Goal: Information Seeking & Learning: Find specific fact

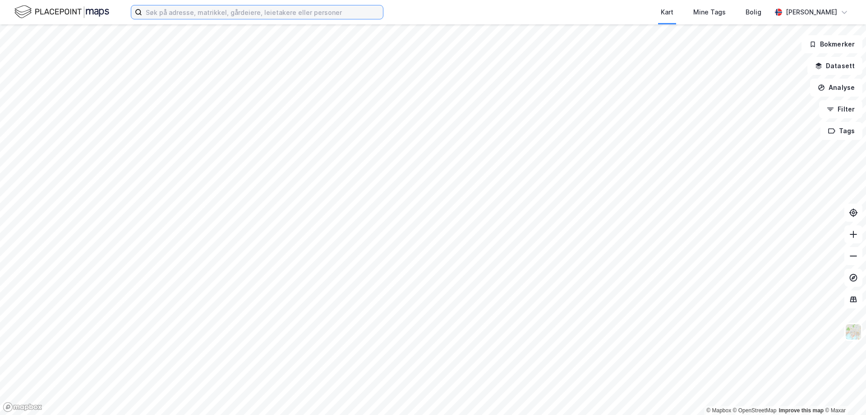
click at [200, 12] on input at bounding box center [262, 12] width 241 height 14
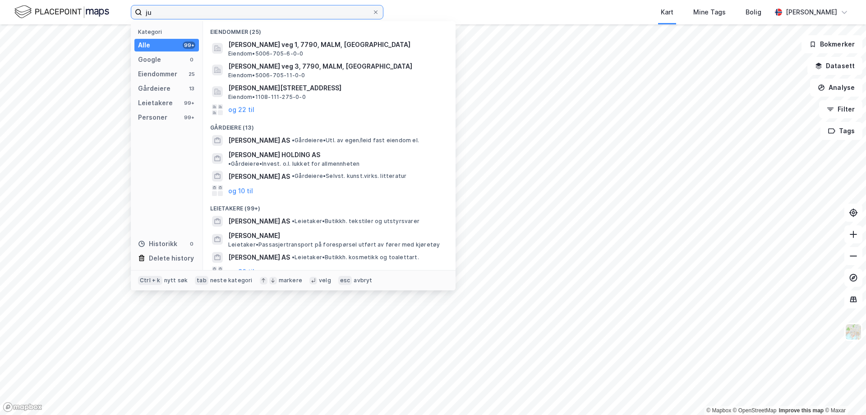
type input "j"
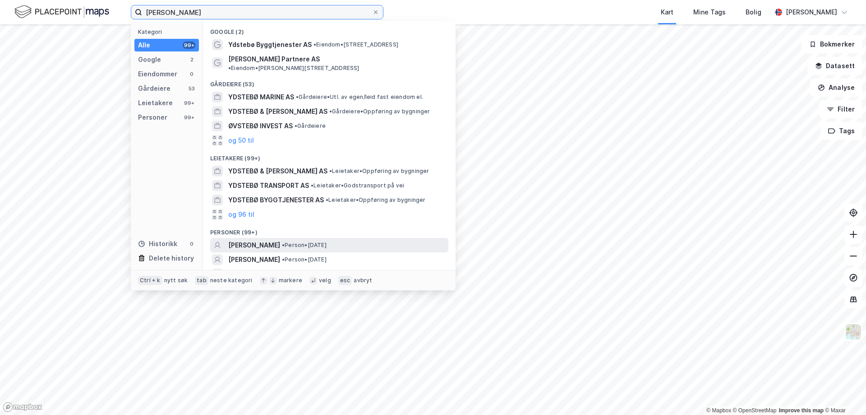
type input "[PERSON_NAME]"
click at [261, 240] on span "[PERSON_NAME]" at bounding box center [254, 245] width 52 height 11
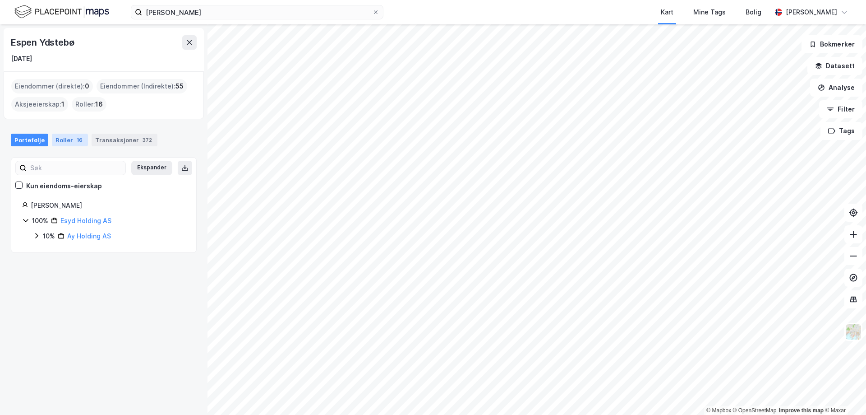
click at [64, 138] on div "Roller 16" at bounding box center [70, 140] width 36 height 13
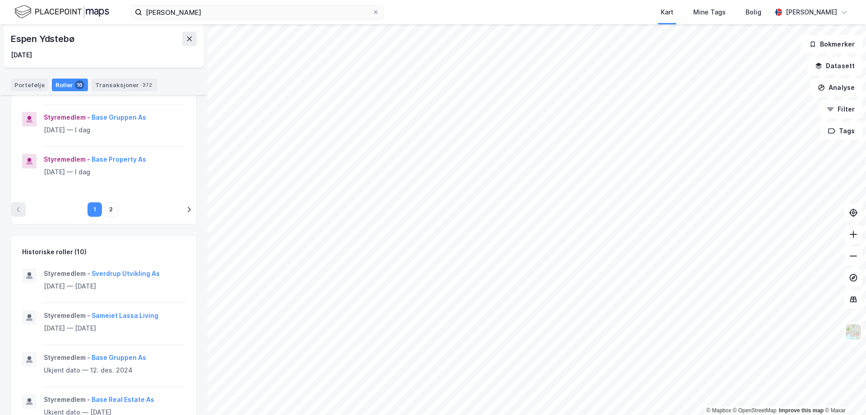
scroll to position [451, 0]
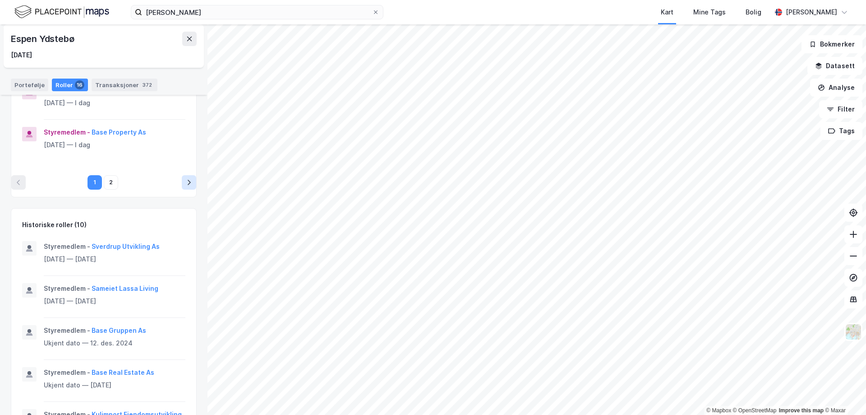
click at [182, 175] on button "pagination navigation" at bounding box center [189, 182] width 14 height 14
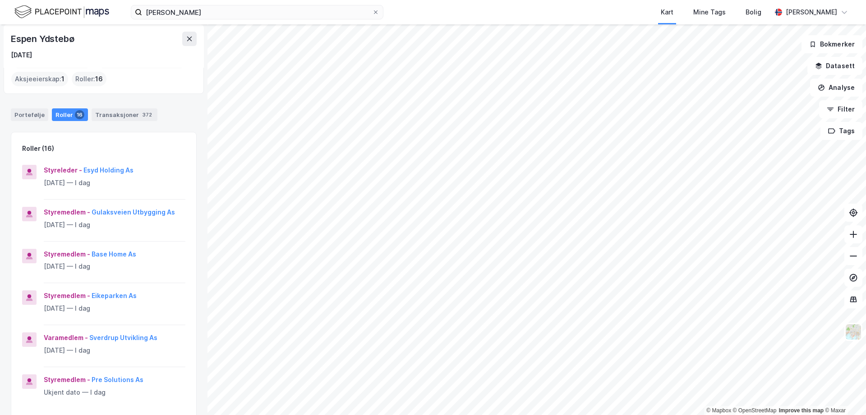
scroll to position [0, 0]
